Goal: Find specific page/section: Find specific page/section

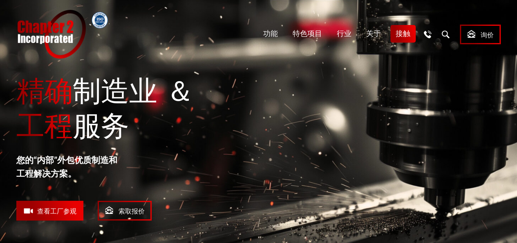
click at [400, 36] on font "接触" at bounding box center [403, 33] width 15 height 9
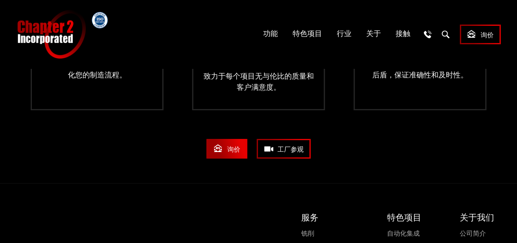
scroll to position [1554, 0]
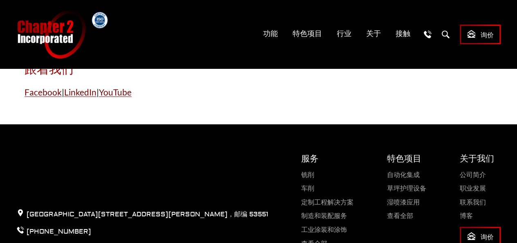
scroll to position [532, 0]
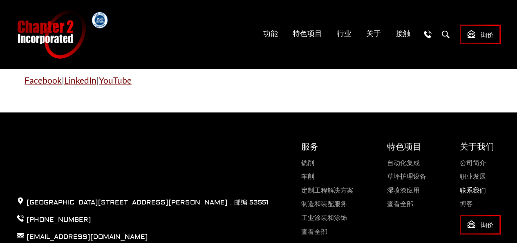
click at [473, 194] on font "联系我们" at bounding box center [473, 190] width 26 height 8
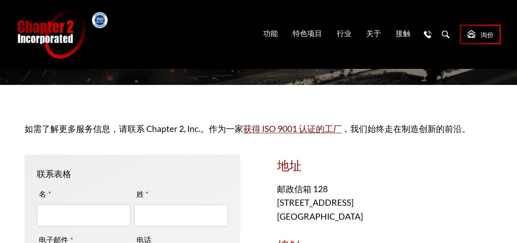
scroll to position [82, 0]
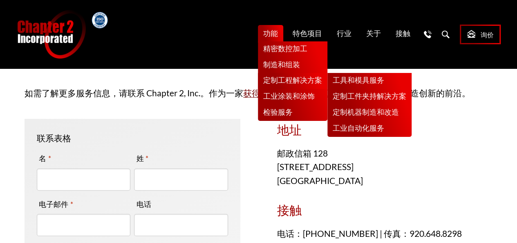
click at [281, 79] on font "定制工程解决方案" at bounding box center [292, 80] width 59 height 9
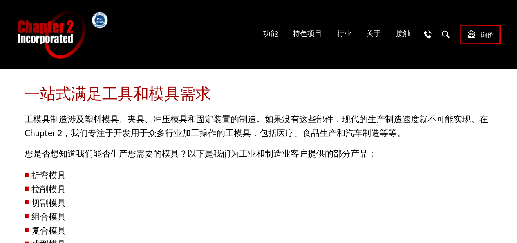
scroll to position [859, 0]
